Goal: Task Accomplishment & Management: Manage account settings

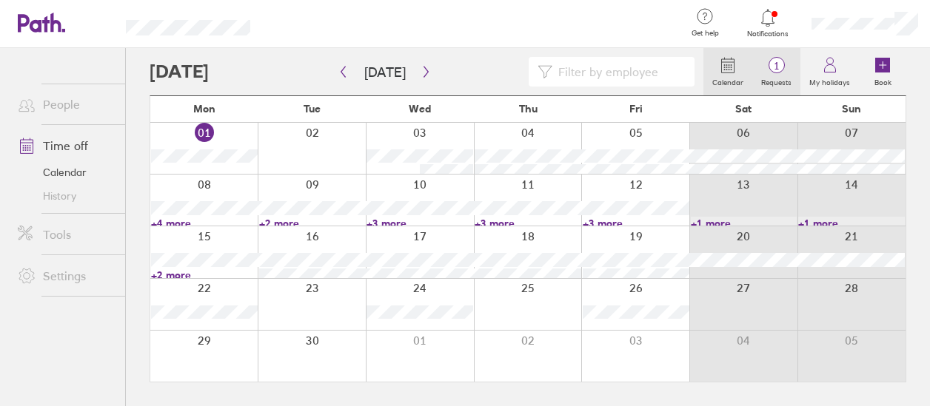
click at [782, 74] on link "1 Requests" at bounding box center [776, 71] width 48 height 47
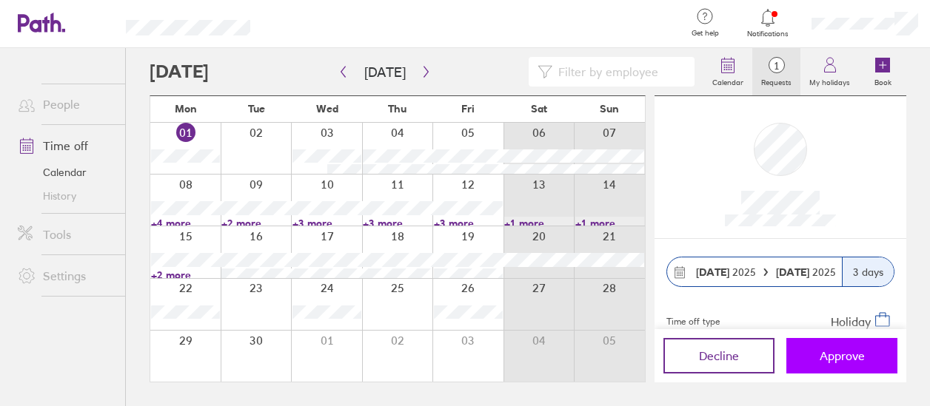
click at [844, 352] on span "Approve" at bounding box center [842, 355] width 45 height 13
